Goal: Contribute content: Add original content to the website for others to see

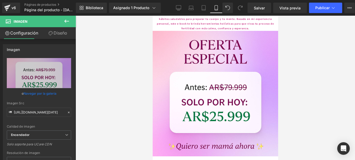
click at [67, 20] on icon at bounding box center [67, 21] width 6 height 6
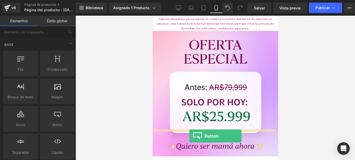
drag, startPoint x: 210, startPoint y: 133, endPoint x: 189, endPoint y: 136, distance: 21.1
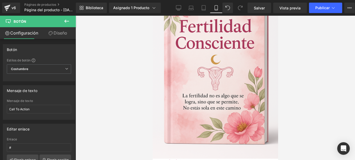
scroll to position [754, 0]
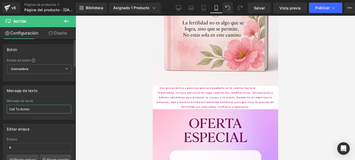
click at [40, 111] on input "Call To Action" at bounding box center [39, 109] width 64 height 9
click at [41, 109] on input "Call To Action" at bounding box center [39, 109] width 64 height 9
click at [41, 110] on input "Call To Action" at bounding box center [39, 109] width 64 height 9
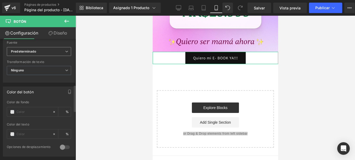
scroll to position [209, 0]
type input "Quiero mi E- BOOK YA!!!"
click at [12, 111] on span at bounding box center [12, 111] width 4 height 4
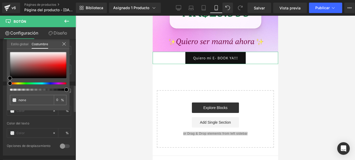
type input "#000000"
type input "100"
type input "#000000"
type input "100"
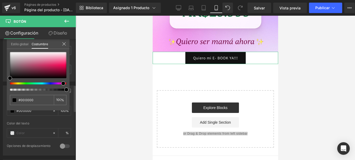
click at [61, 83] on div at bounding box center [36, 83] width 57 height 2
click at [60, 59] on div at bounding box center [38, 65] width 57 height 26
type input "#f67da5"
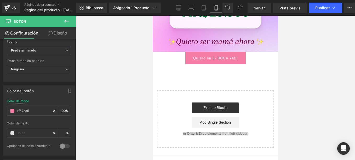
click at [105, 63] on div at bounding box center [216, 88] width 280 height 144
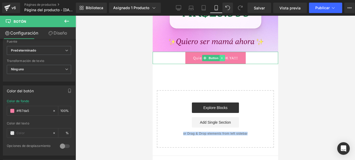
click at [222, 57] on icon at bounding box center [222, 58] width 3 height 3
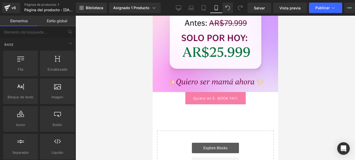
scroll to position [911, 0]
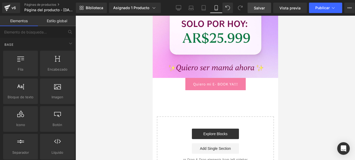
click at [264, 8] on span "Salvar" at bounding box center [259, 7] width 11 height 5
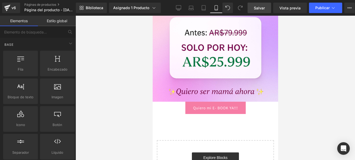
scroll to position [885, 0]
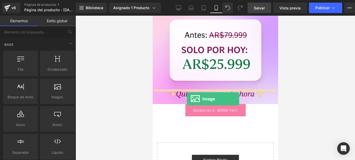
drag, startPoint x: 208, startPoint y: 106, endPoint x: 187, endPoint y: 99, distance: 22.3
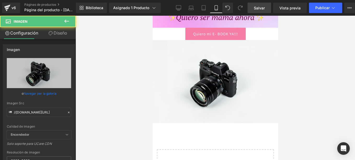
scroll to position [964, 0]
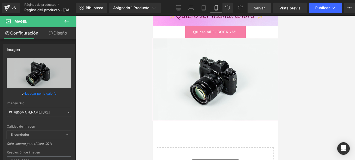
click at [46, 93] on link "Navegar por la galería" at bounding box center [40, 93] width 33 height 9
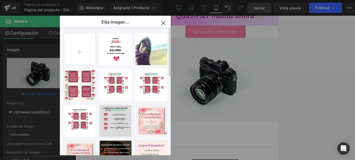
scroll to position [105, 0]
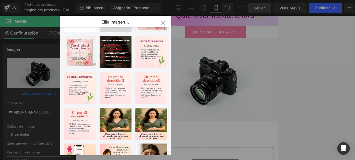
click at [0, 0] on div "Tú dolo...iví….png 903.46 KB" at bounding box center [0, 0] width 0 height 0
type input "[URL][DOMAIN_NAME]"
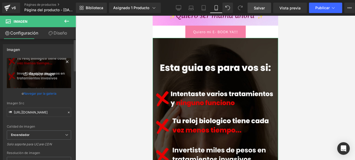
click at [40, 71] on icon "Replace Image" at bounding box center [39, 73] width 42 height 7
type input "C:\fakepath\ChatGPT Image [DATE], 09_40_08 a.m..png"
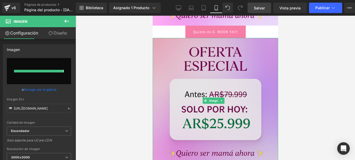
type input "[URL][DOMAIN_NAME][DATE]"
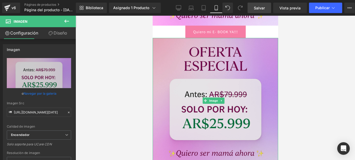
drag, startPoint x: 205, startPoint y: 47, endPoint x: 206, endPoint y: 51, distance: 4.2
click at [205, 47] on img at bounding box center [216, 101] width 126 height 126
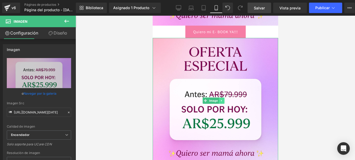
click at [221, 99] on icon at bounding box center [221, 100] width 3 height 3
click at [224, 99] on icon at bounding box center [224, 100] width 3 height 3
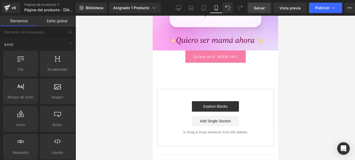
scroll to position [938, 0]
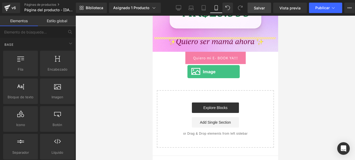
drag, startPoint x: 214, startPoint y: 111, endPoint x: 187, endPoint y: 72, distance: 47.6
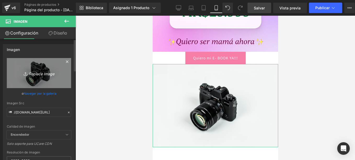
click at [45, 72] on font "Replace Image" at bounding box center [42, 73] width 26 height 4
click at [46, 74] on font "Replace Image" at bounding box center [42, 73] width 26 height 4
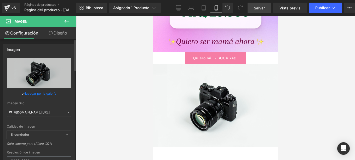
click at [43, 93] on link "Navegar por la galería" at bounding box center [40, 93] width 33 height 9
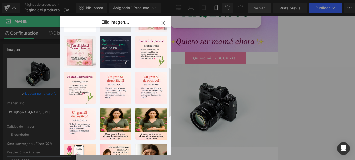
click at [126, 57] on div "Tú dolo...iví….png 903.46 KB" at bounding box center [116, 52] width 32 height 32
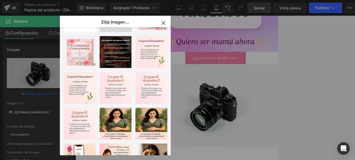
type input "[URL][DOMAIN_NAME]"
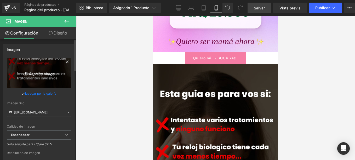
click at [36, 73] on font "Replace Image" at bounding box center [42, 73] width 26 height 4
click at [41, 74] on font "Replace Image" at bounding box center [42, 73] width 26 height 4
type input "C:\fakepath\ChatGPT Image [DATE], 07_21_05 p.m..png"
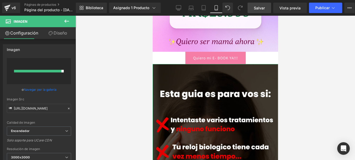
click at [41, 88] on link "Navegar por la galería" at bounding box center [40, 89] width 33 height 9
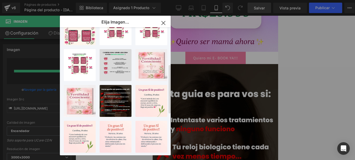
scroll to position [0, 0]
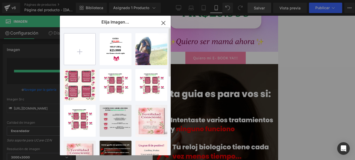
click at [77, 50] on input "file" at bounding box center [79, 48] width 31 height 31
type input "C:\fakepath\ChatGPT Image [DATE], 07_21_05 p.m..png"
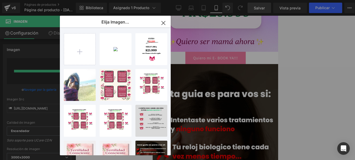
click at [163, 21] on icon "button" at bounding box center [163, 23] width 8 height 8
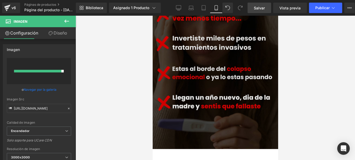
scroll to position [1042, 0]
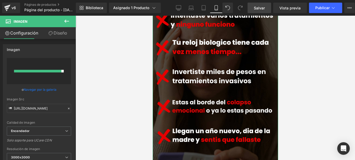
click at [43, 89] on link "Navegar por la galería" at bounding box center [40, 89] width 33 height 9
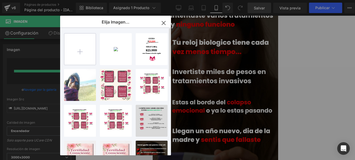
click at [80, 46] on input "file" at bounding box center [79, 48] width 31 height 31
type input "C:\fakepath\ChatGPT Image [DATE], 07_26_09 p.m..png"
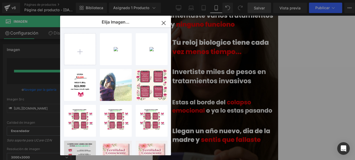
click at [164, 21] on icon "button" at bounding box center [164, 23] width 8 height 8
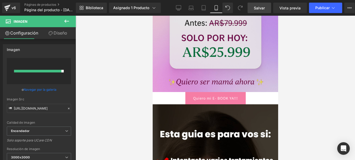
scroll to position [885, 0]
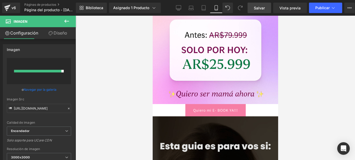
drag, startPoint x: 235, startPoint y: 117, endPoint x: 230, endPoint y: 119, distance: 5.0
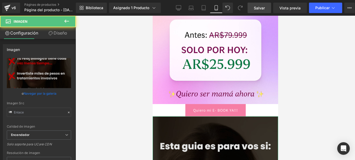
type input "[URL][DOMAIN_NAME]"
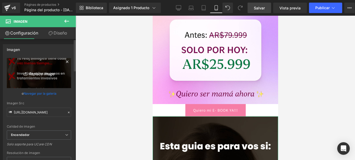
click at [38, 74] on font "Replace Image" at bounding box center [42, 73] width 26 height 4
type input "C:\fakepath\ChatGPT Image [DATE], 07_26_09 p.m..png"
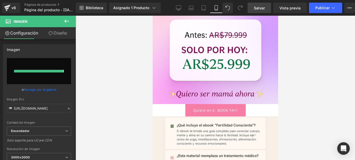
type input "[URL][DOMAIN_NAME][DATE]"
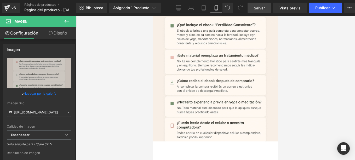
scroll to position [990, 0]
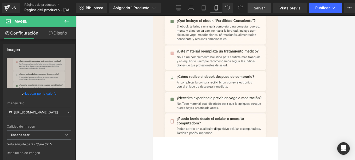
click at [67, 21] on icon at bounding box center [67, 21] width 6 height 6
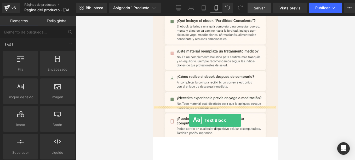
drag, startPoint x: 174, startPoint y: 107, endPoint x: 189, endPoint y: 120, distance: 20.0
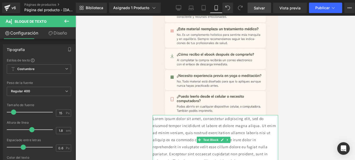
scroll to position [1042, 0]
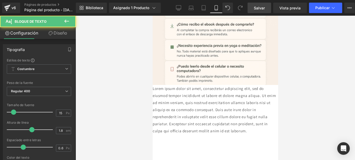
drag, startPoint x: 148, startPoint y: 59, endPoint x: 152, endPoint y: 48, distance: 11.7
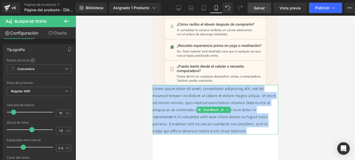
paste div
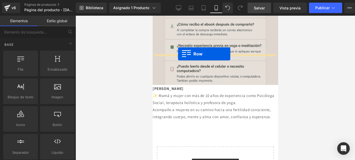
drag, startPoint x: 171, startPoint y: 83, endPoint x: 178, endPoint y: 54, distance: 30.3
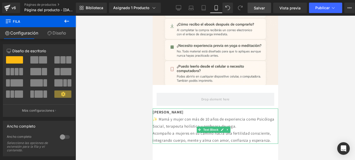
click at [201, 115] on p "[PERSON_NAME] ✨ Mamá y mujer con más de 10 años de experiencia como Psicóloga S…" at bounding box center [216, 126] width 126 height 35
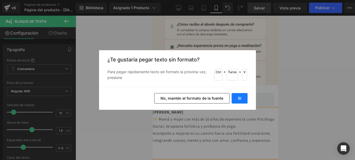
click at [239, 98] on button "Sí" at bounding box center [240, 98] width 16 height 10
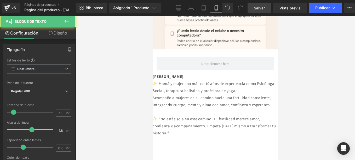
scroll to position [1083, 0]
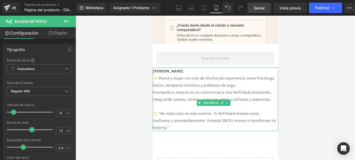
drag, startPoint x: 211, startPoint y: 73, endPoint x: 241, endPoint y: 98, distance: 38.9
click at [211, 100] on span "Text Block" at bounding box center [210, 103] width 17 height 6
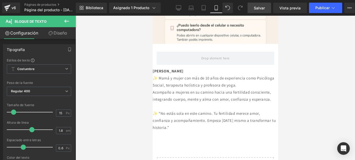
click at [257, 5] on span "Salvar" at bounding box center [259, 7] width 11 height 5
click at [66, 20] on icon at bounding box center [66, 21] width 5 height 3
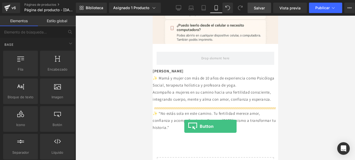
drag, startPoint x: 213, startPoint y: 133, endPoint x: 184, endPoint y: 126, distance: 29.8
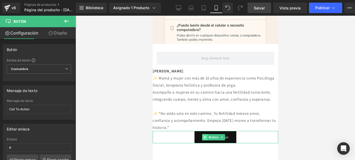
click at [203, 134] on span at bounding box center [204, 137] width 5 height 6
click at [42, 108] on input "Call To Action" at bounding box center [39, 109] width 64 height 9
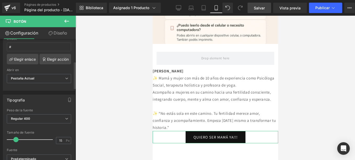
scroll to position [157, 0]
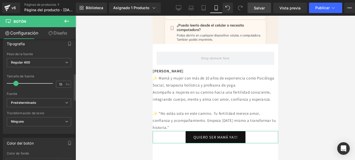
type input "QUIERO SER MAMÁ YA!!!"
type input "27"
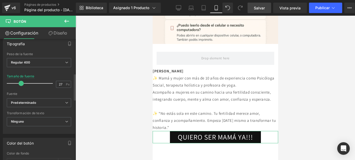
click at [20, 87] on div at bounding box center [30, 83] width 43 height 10
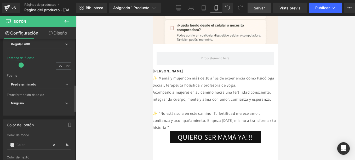
scroll to position [209, 0]
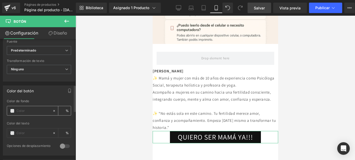
click at [12, 112] on span at bounding box center [12, 111] width 4 height 4
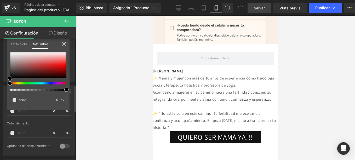
type input "#000000"
type input "100"
type input "#000000"
type input "100"
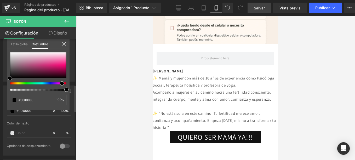
click at [60, 83] on div at bounding box center [36, 83] width 57 height 2
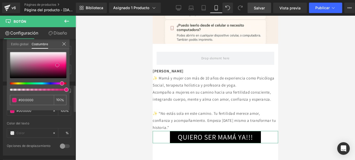
type input "#e91578"
click at [57, 65] on div at bounding box center [38, 65] width 57 height 26
type input "#ea1478"
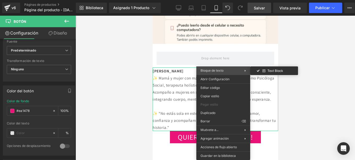
click at [227, 71] on span "Bloque de texto" at bounding box center [223, 70] width 44 height 5
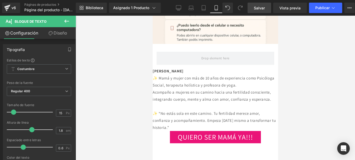
click at [263, 4] on link "Salvar" at bounding box center [260, 8] width 24 height 10
click at [327, 6] on span "Publicar" at bounding box center [322, 8] width 14 height 4
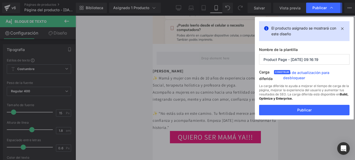
click at [302, 109] on button "Publicar" at bounding box center [304, 110] width 91 height 10
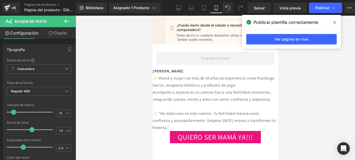
drag, startPoint x: 262, startPoint y: 9, endPoint x: 303, endPoint y: 60, distance: 65.6
click at [262, 9] on span "Salvar" at bounding box center [259, 7] width 11 height 5
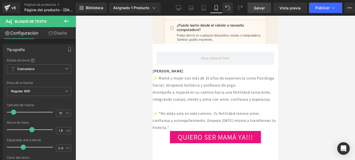
click at [265, 9] on link "Salvar" at bounding box center [260, 8] width 24 height 10
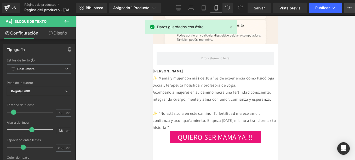
click at [350, 3] on button "Upgrade Plan View Live Page View with current Template Save Template to Library…" at bounding box center [350, 8] width 10 height 10
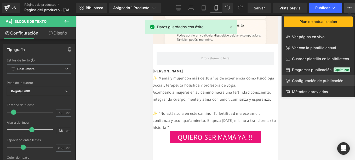
click at [301, 78] on link "Configuración de publicación" at bounding box center [318, 80] width 73 height 11
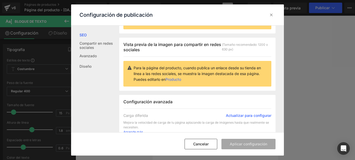
scroll to position [26, 0]
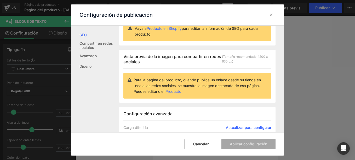
click at [243, 128] on link "Actualizar para configurar" at bounding box center [249, 127] width 46 height 5
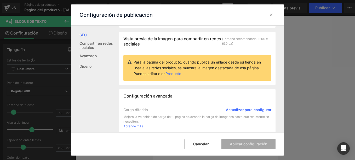
scroll to position [53, 0]
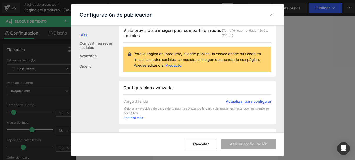
click at [241, 101] on link "Actualizar para configurar" at bounding box center [249, 101] width 46 height 5
click at [179, 64] on link "Producto" at bounding box center [174, 65] width 16 height 4
click at [273, 15] on icon at bounding box center [271, 14] width 5 height 5
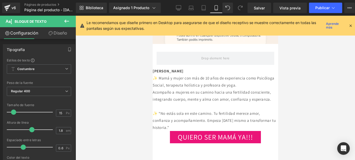
click at [349, 25] on icon at bounding box center [350, 25] width 5 height 5
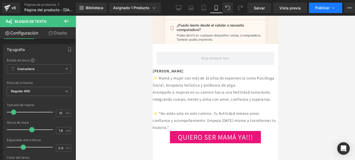
click at [322, 8] on span "Publicar" at bounding box center [322, 8] width 14 height 4
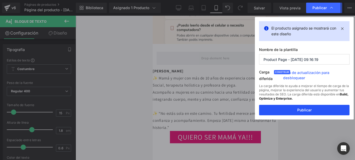
click at [317, 114] on button "Publicar" at bounding box center [304, 110] width 91 height 10
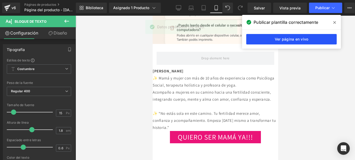
click at [323, 38] on link "Ver página en vivo" at bounding box center [291, 39] width 91 height 10
